Goal: Task Accomplishment & Management: Use online tool/utility

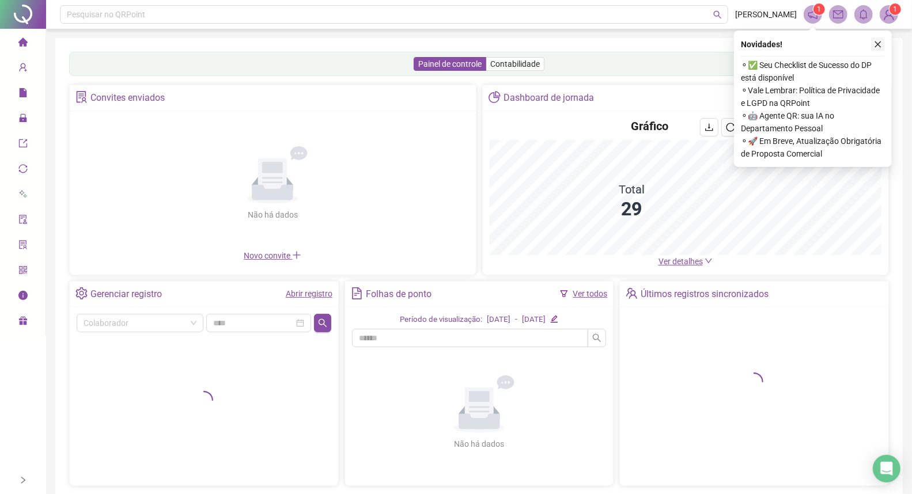
click at [879, 45] on icon "close" at bounding box center [878, 44] width 6 height 6
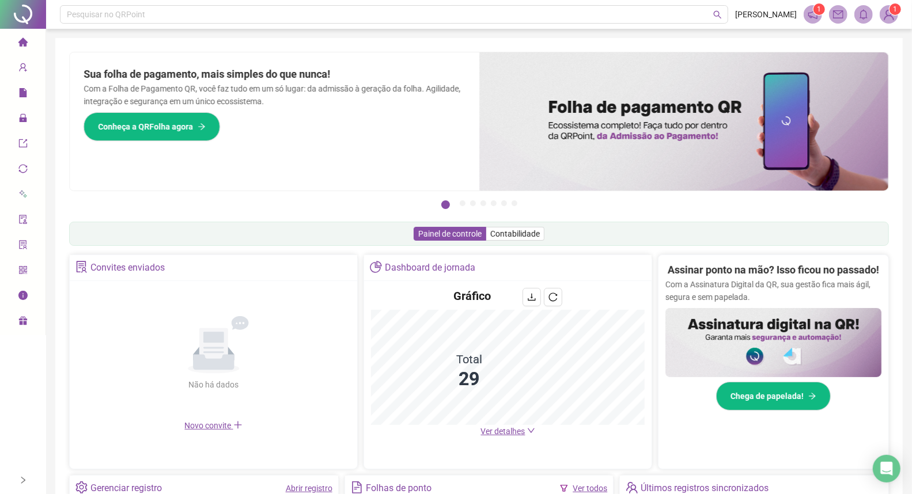
click at [423, 114] on div "Sua folha de pagamento, mais simples do que nunca! Com a Folha de Pagamento QR,…" at bounding box center [275, 121] width 410 height 138
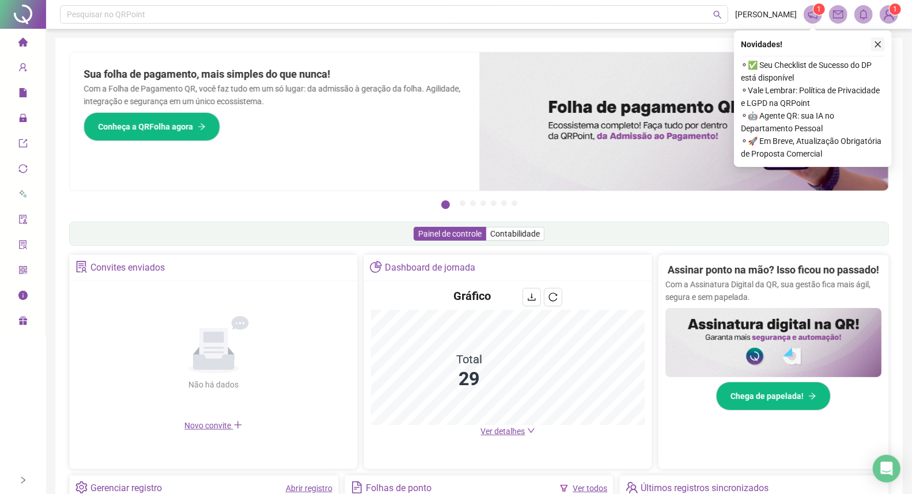
click at [879, 47] on icon "close" at bounding box center [878, 44] width 8 height 8
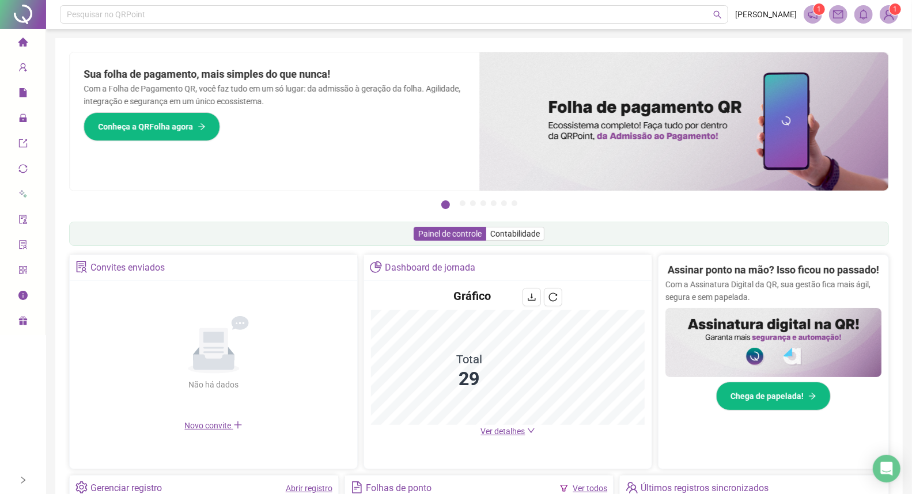
click at [394, 146] on div "Sua folha de pagamento, mais simples do que nunca! Com a Folha de Pagamento QR,…" at bounding box center [275, 121] width 410 height 138
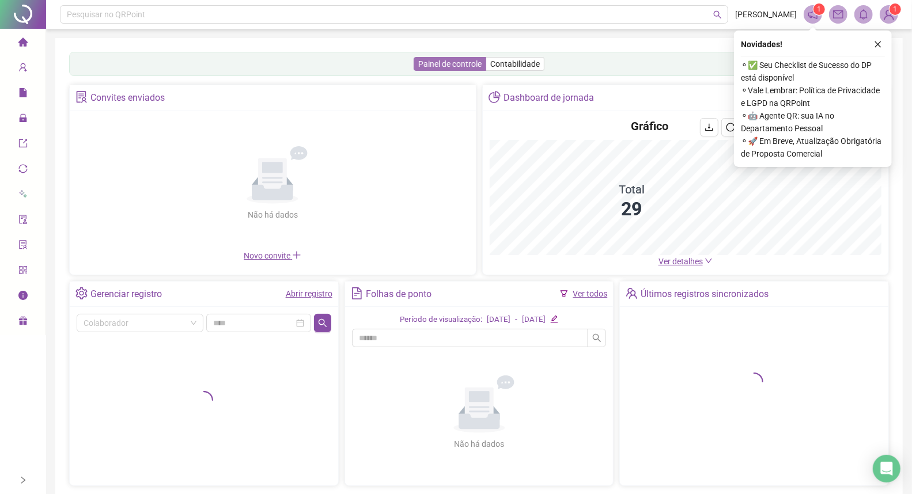
click at [467, 64] on span "Painel de controle" at bounding box center [449, 63] width 63 height 9
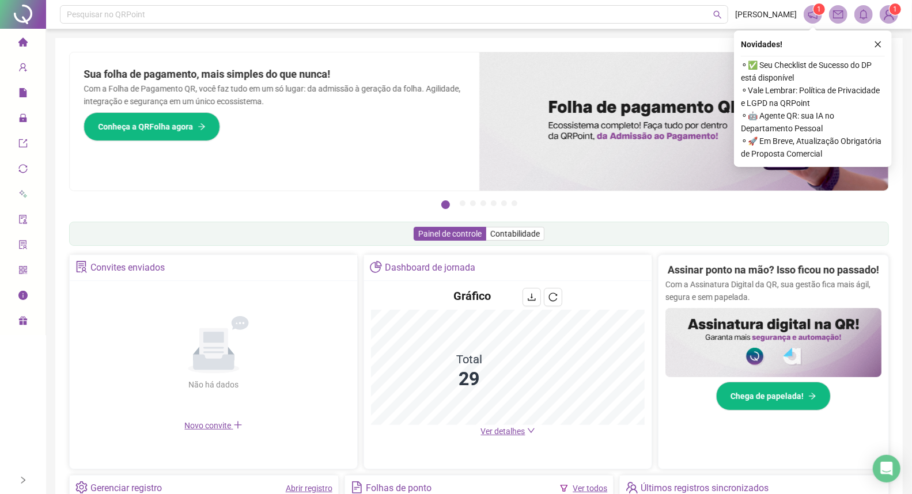
click at [839, 70] on span "⚬ ✅ Seu Checklist de Sucesso do DP está disponível" at bounding box center [813, 71] width 144 height 25
click at [872, 43] on button "button" at bounding box center [878, 44] width 14 height 14
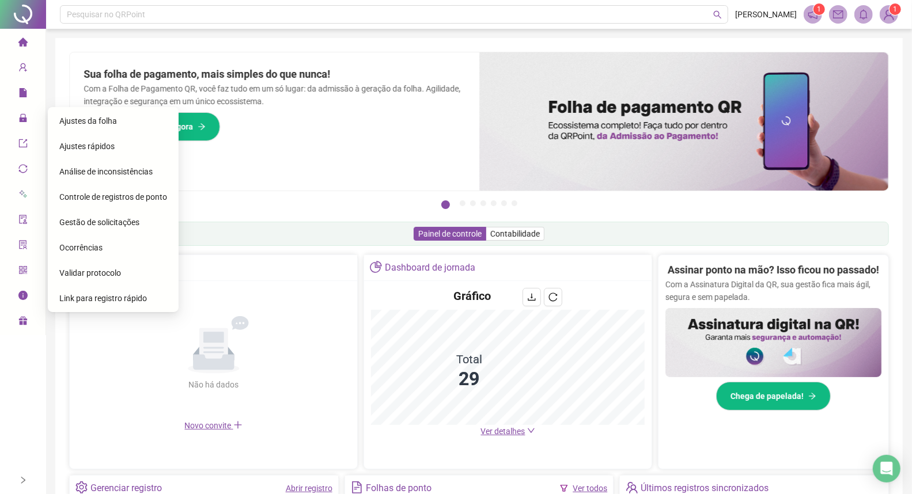
click at [98, 120] on span "Ajustes da folha" at bounding box center [88, 120] width 58 height 9
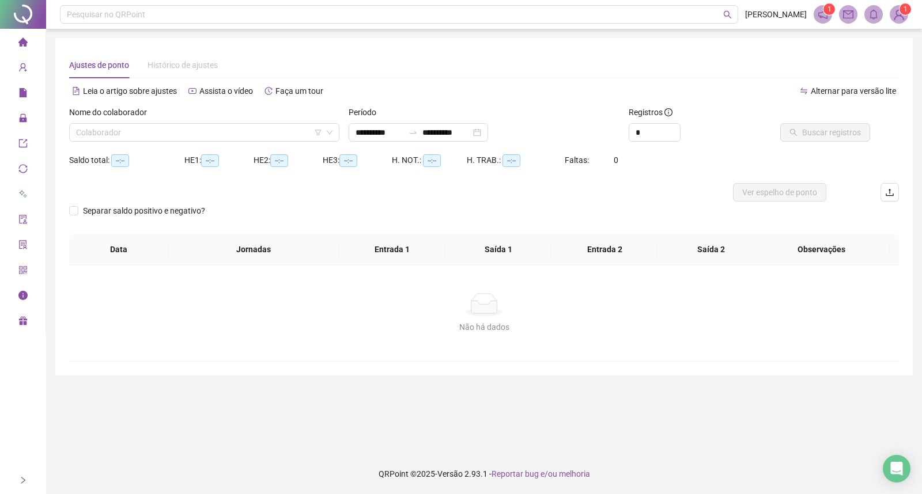
type input "**********"
click at [157, 133] on input "search" at bounding box center [199, 132] width 246 height 17
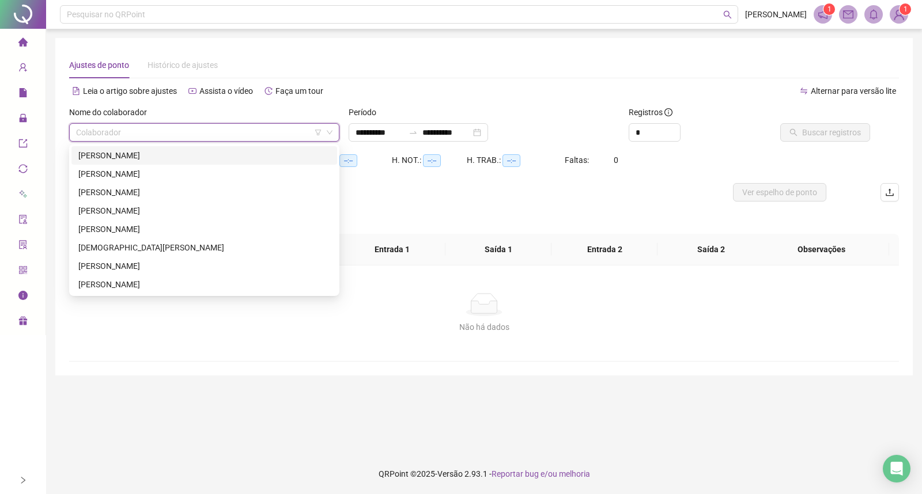
click at [137, 154] on div "ANA CLEIA DIAS BORGES" at bounding box center [204, 155] width 252 height 13
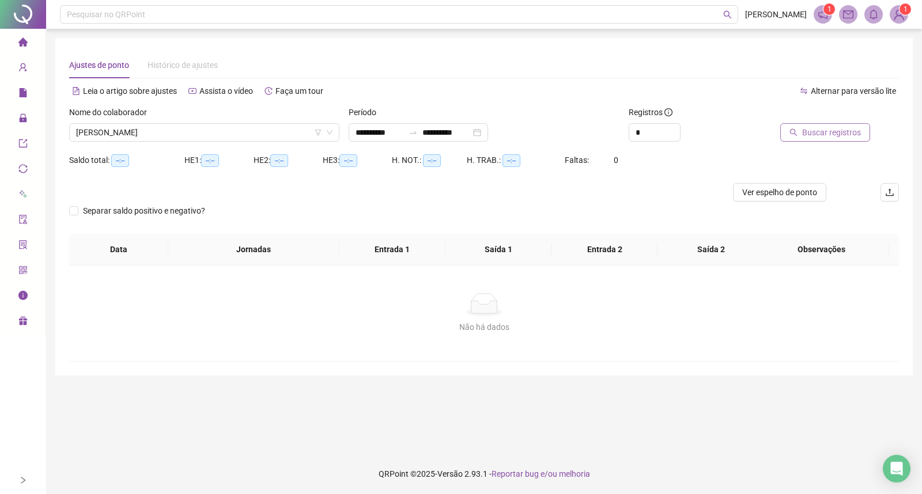
click at [819, 133] on span "Buscar registros" at bounding box center [831, 132] width 59 height 13
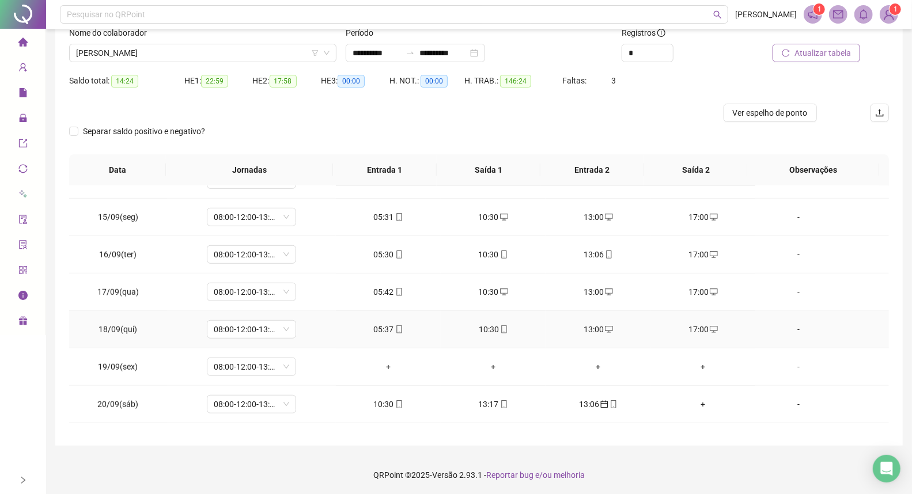
scroll to position [542, 0]
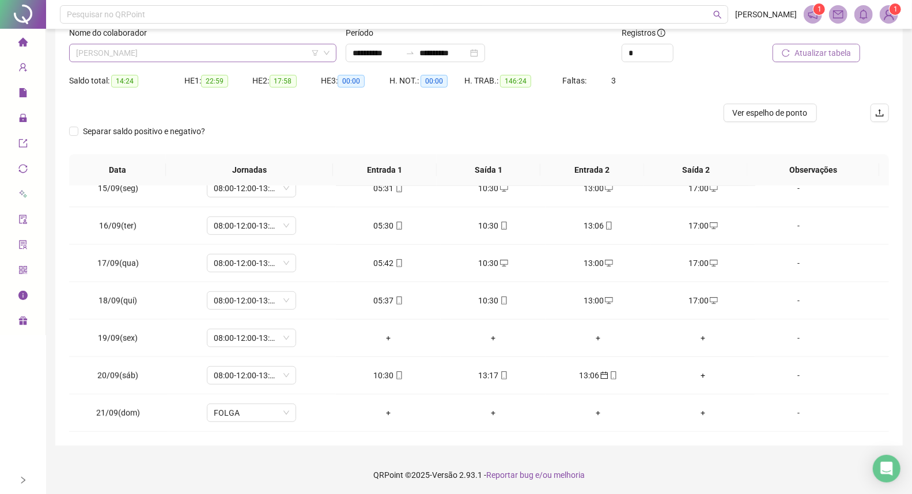
click at [175, 49] on span "ANA CLEIA DIAS BORGES" at bounding box center [203, 52] width 254 height 17
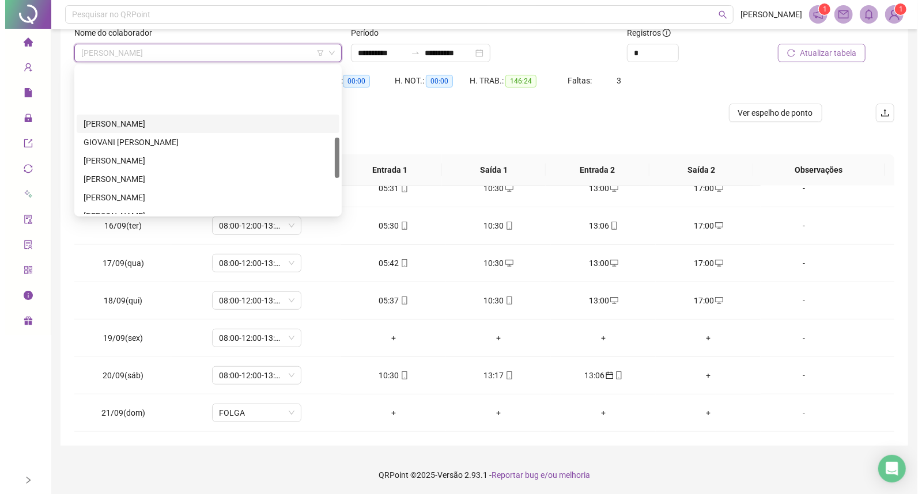
scroll to position [256, 0]
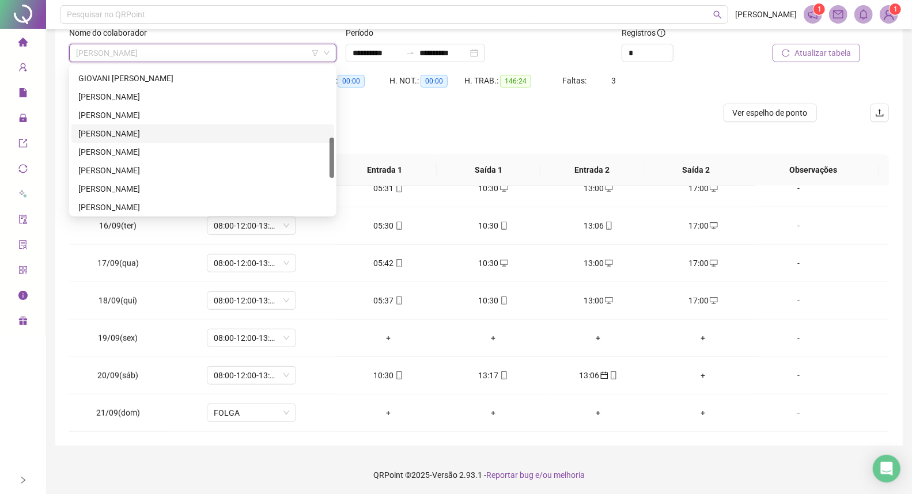
click at [131, 128] on div "JESSICA PEREIRA DE SOUZA" at bounding box center [202, 133] width 249 height 13
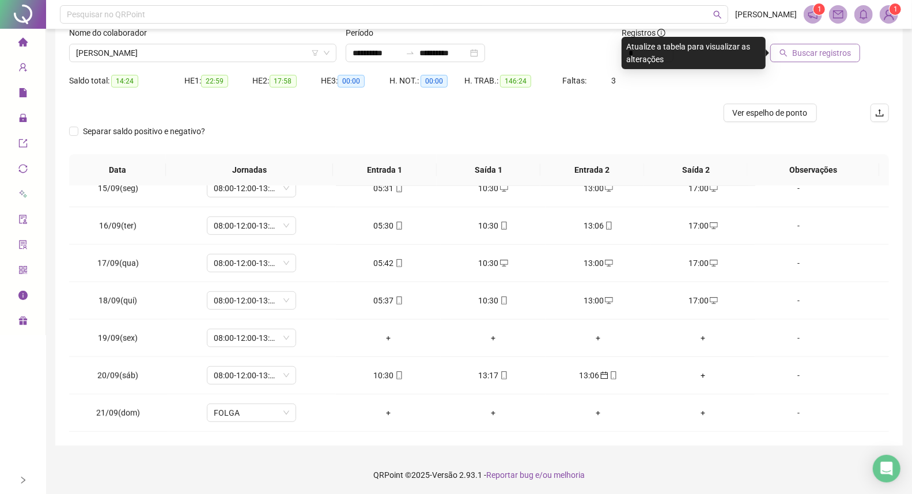
click at [798, 52] on span "Buscar registros" at bounding box center [821, 53] width 59 height 13
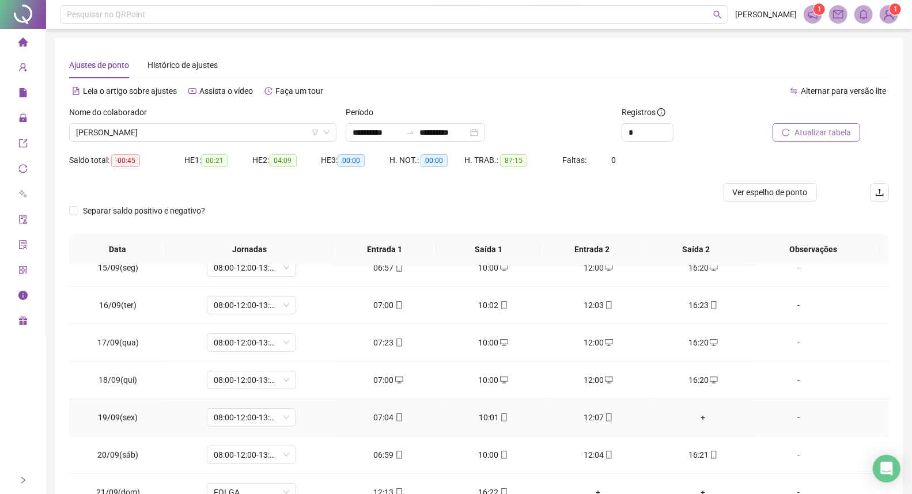
scroll to position [64, 0]
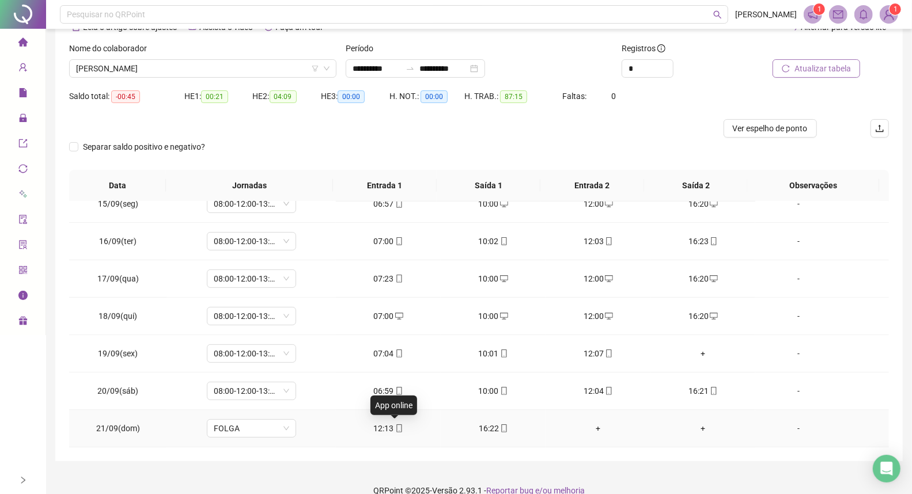
click at [395, 429] on icon "mobile" at bounding box center [399, 429] width 8 height 8
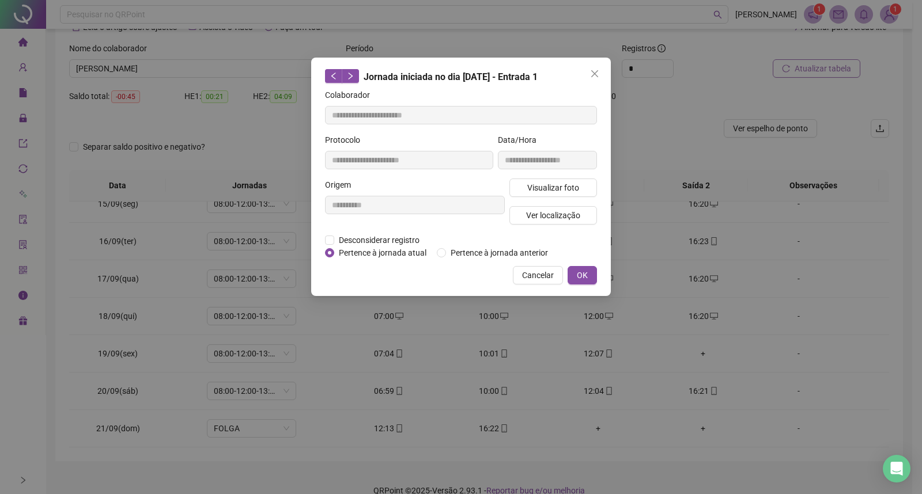
type input "**********"
drag, startPoint x: 582, startPoint y: 278, endPoint x: 512, endPoint y: 356, distance: 104.8
click at [582, 278] on span "OK" at bounding box center [582, 275] width 11 height 13
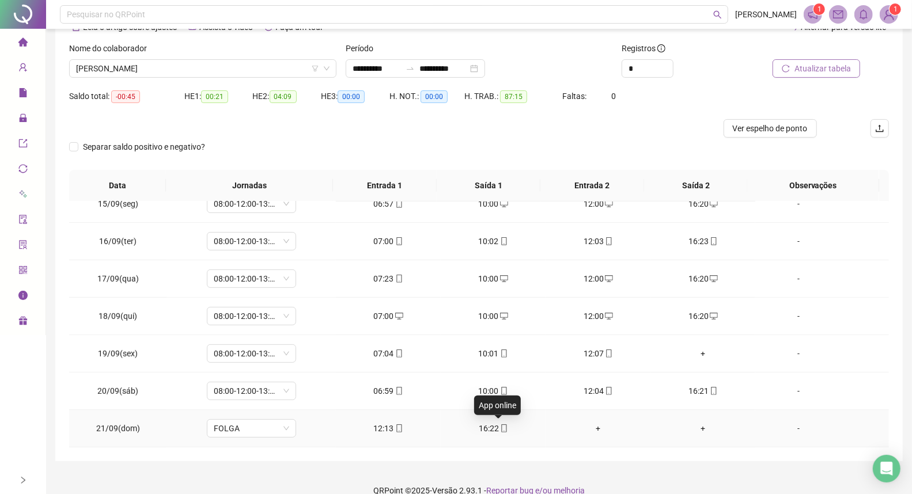
click at [500, 429] on icon "mobile" at bounding box center [504, 429] width 8 height 8
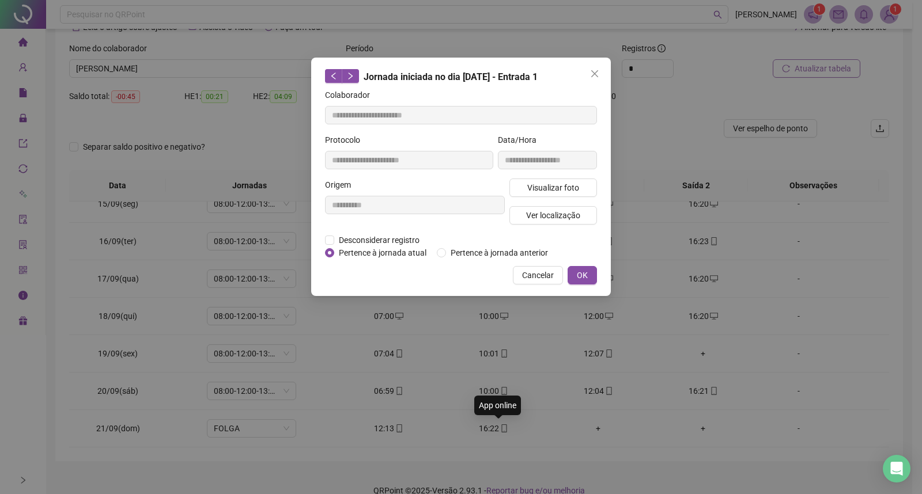
type input "**********"
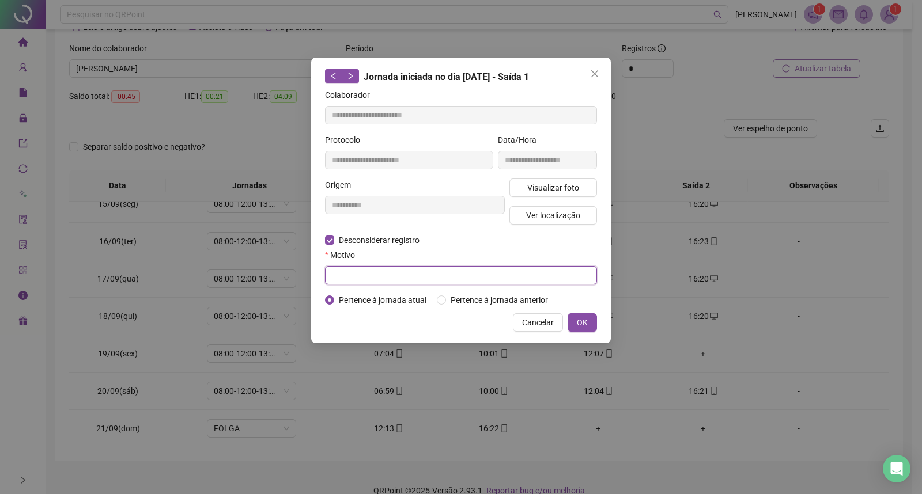
click at [364, 277] on input "text" at bounding box center [461, 275] width 272 height 18
type input "********"
click at [575, 326] on button "OK" at bounding box center [581, 322] width 29 height 18
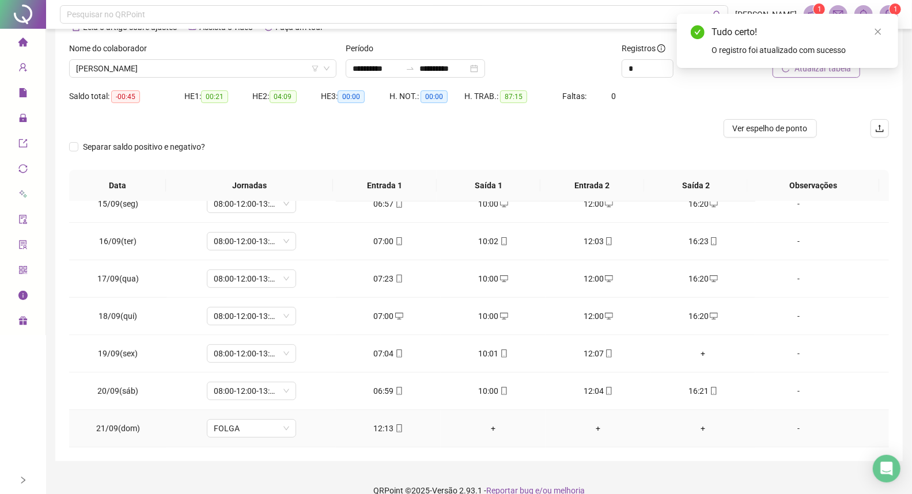
click at [395, 429] on icon "mobile" at bounding box center [399, 429] width 8 height 8
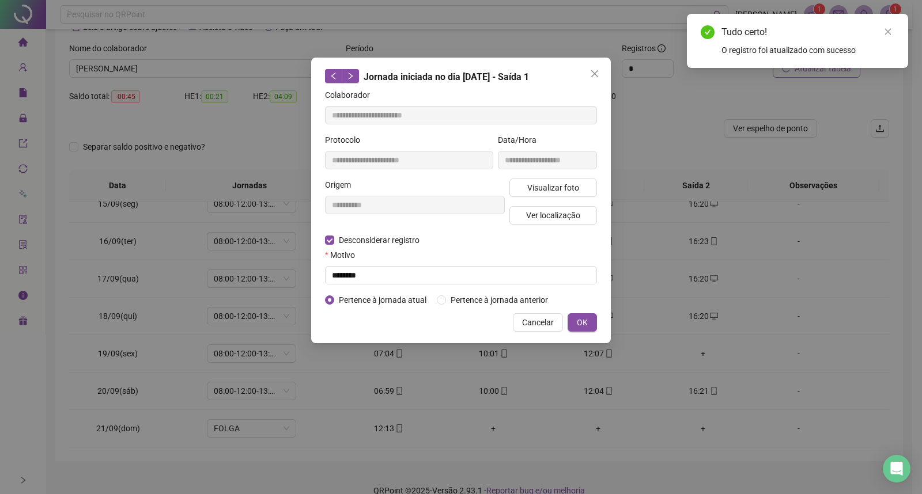
type input "**********"
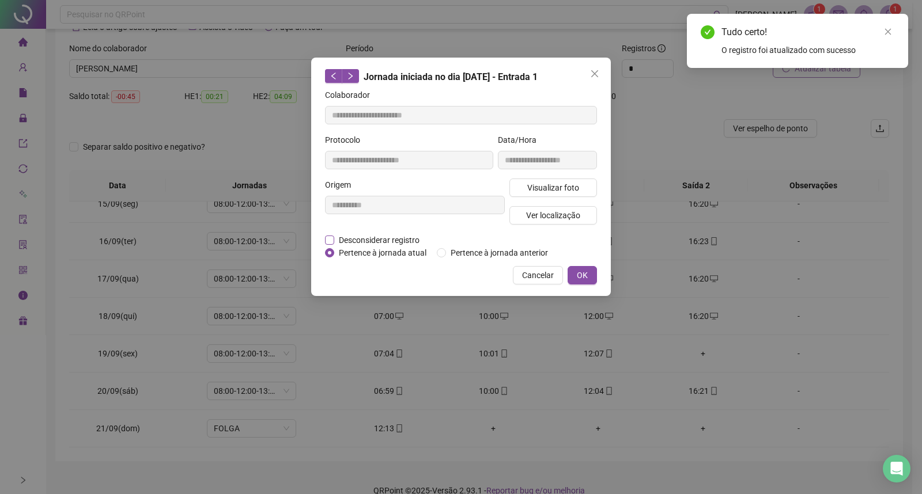
click at [353, 244] on span "Desconsiderar registro" at bounding box center [379, 240] width 90 height 13
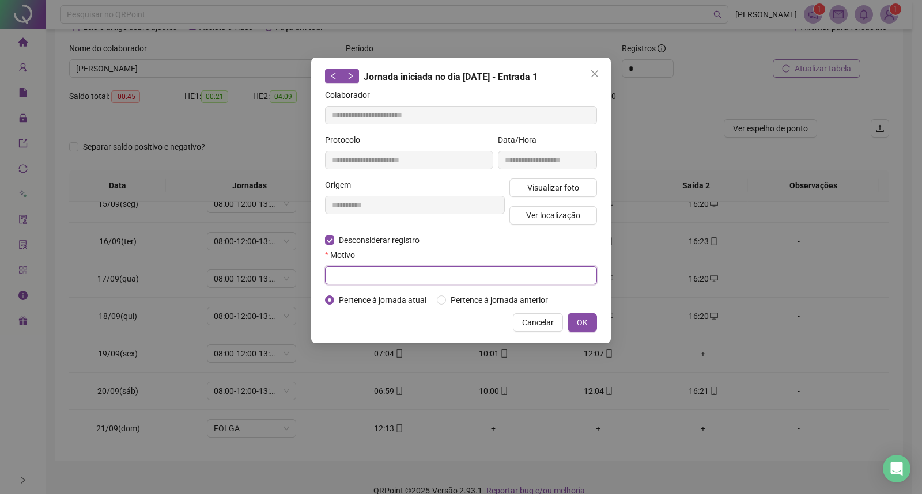
click at [347, 267] on input "text" at bounding box center [461, 275] width 272 height 18
type input "********"
click at [576, 319] on button "OK" at bounding box center [581, 322] width 29 height 18
click at [579, 323] on span "OK" at bounding box center [582, 322] width 11 height 13
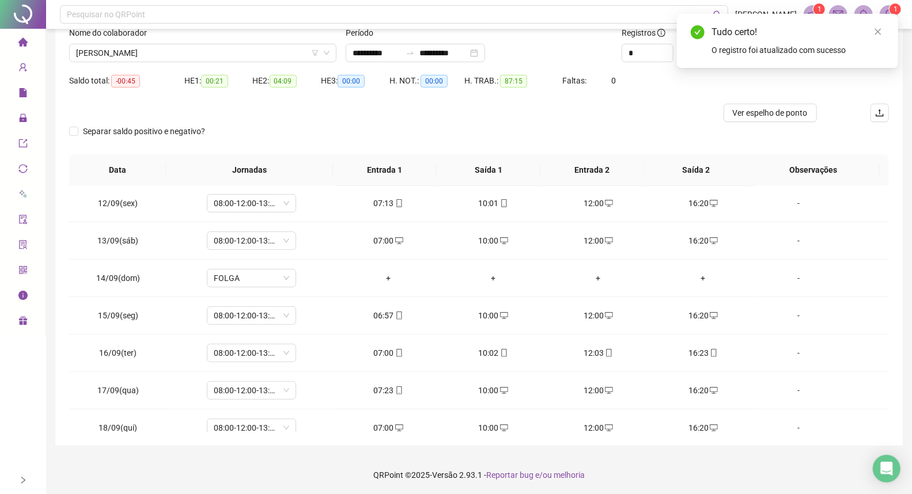
scroll to position [279, 0]
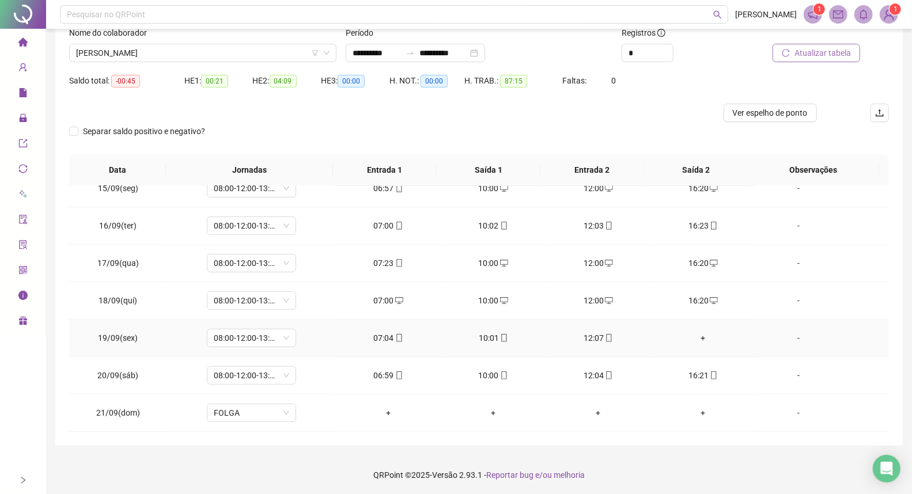
click at [699, 340] on div "+" at bounding box center [703, 338] width 86 height 13
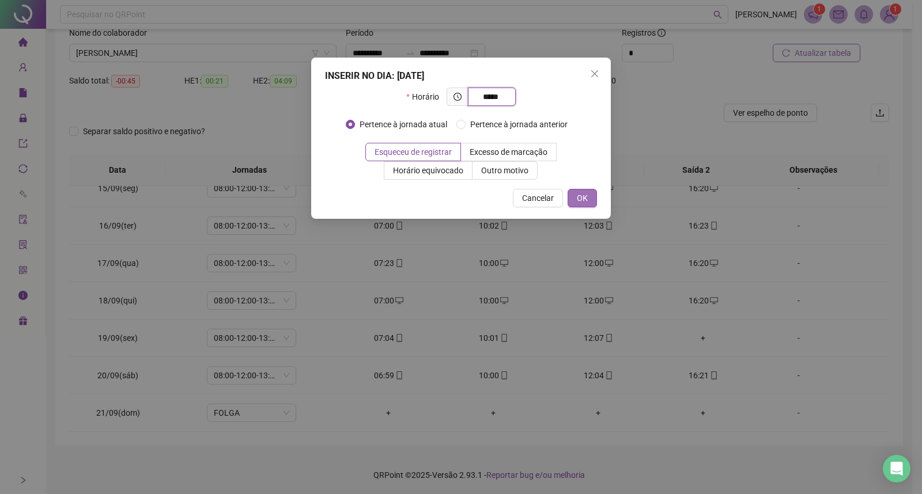
type input "*****"
click at [574, 205] on button "OK" at bounding box center [581, 198] width 29 height 18
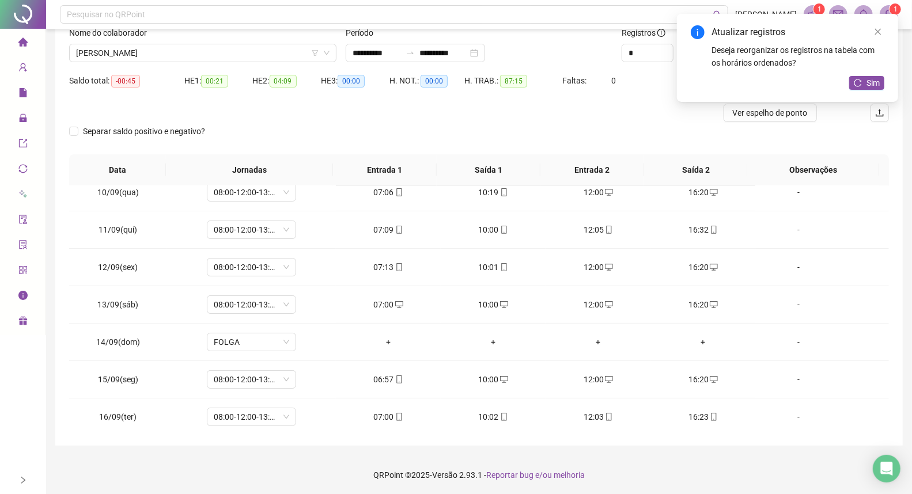
scroll to position [0, 0]
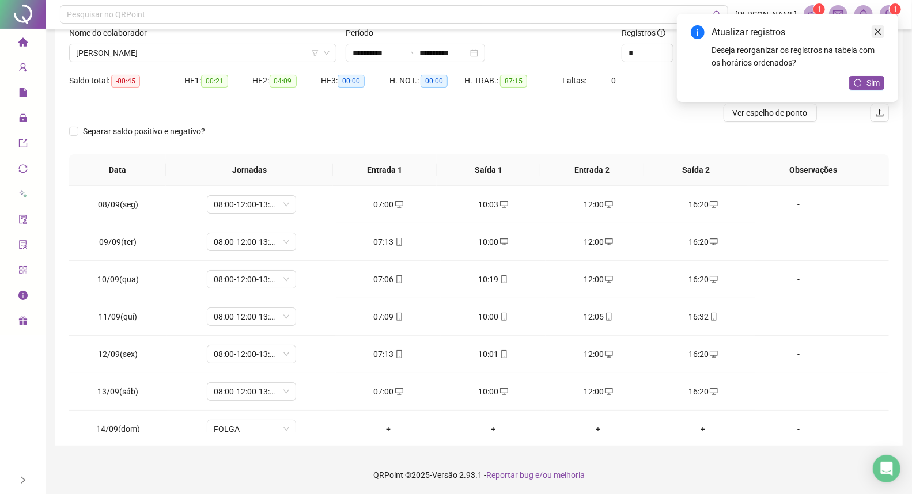
click at [883, 26] on link "Close" at bounding box center [878, 31] width 13 height 13
